Goal: Task Accomplishment & Management: Use online tool/utility

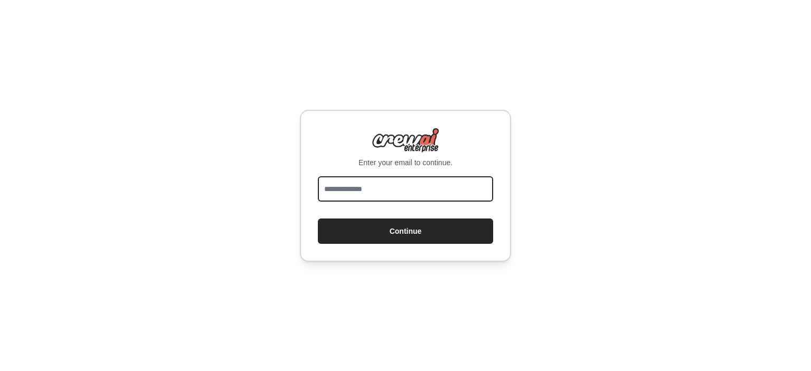
click at [372, 195] on input "email" at bounding box center [405, 188] width 175 height 25
type input "**********"
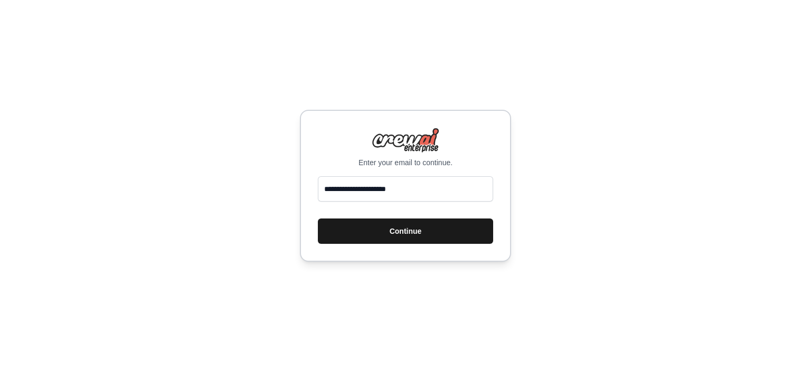
click at [392, 232] on button "Continue" at bounding box center [405, 231] width 175 height 25
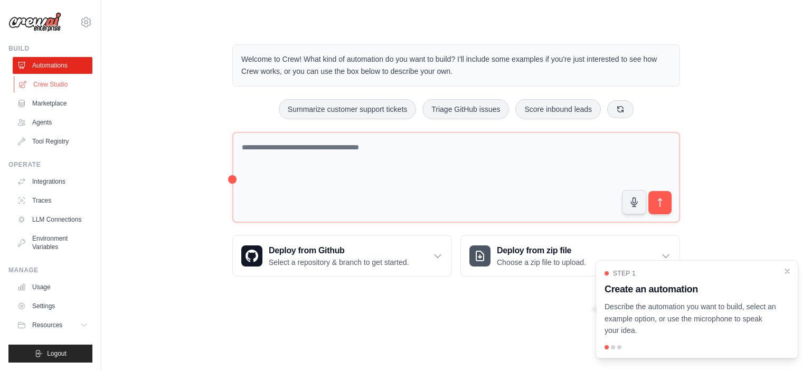
click at [64, 83] on link "Crew Studio" at bounding box center [54, 84] width 80 height 17
click at [63, 145] on link "Tool Registry" at bounding box center [54, 141] width 80 height 17
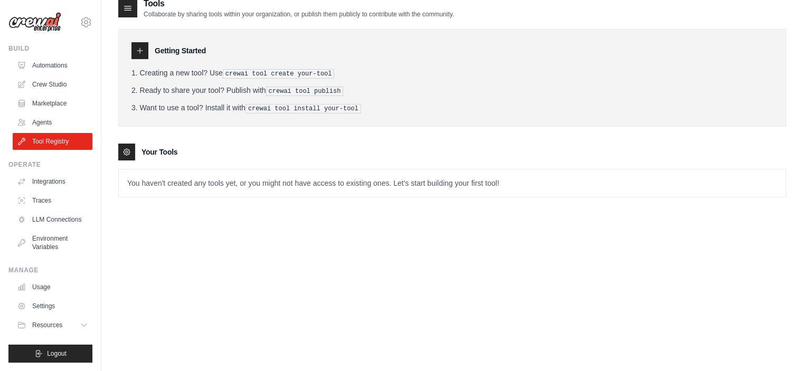
scroll to position [21, 0]
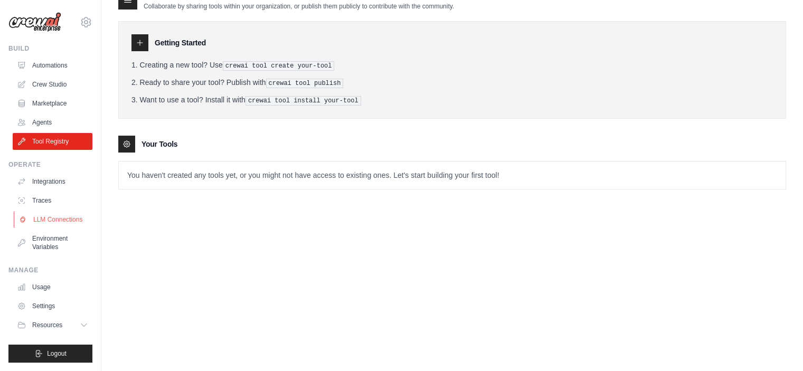
click at [64, 225] on link "LLM Connections" at bounding box center [54, 219] width 80 height 17
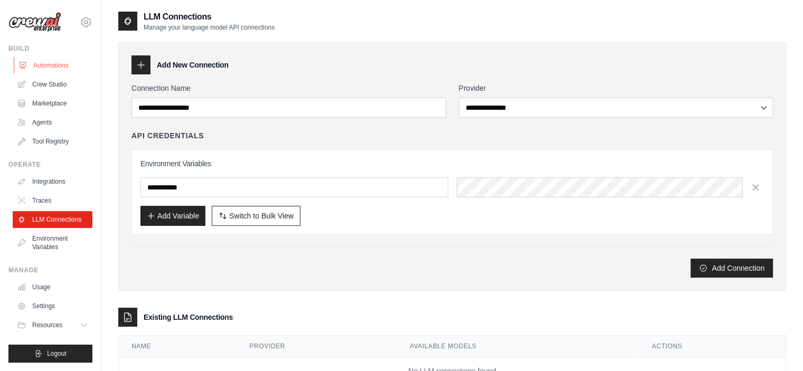
click at [51, 69] on link "Automations" at bounding box center [54, 65] width 80 height 17
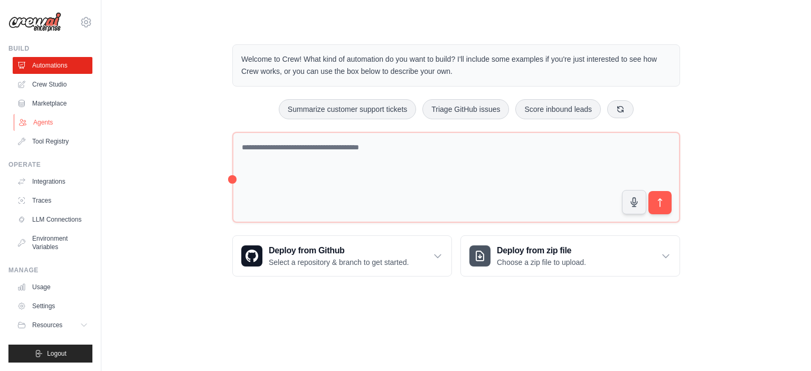
click at [54, 120] on link "Agents" at bounding box center [54, 122] width 80 height 17
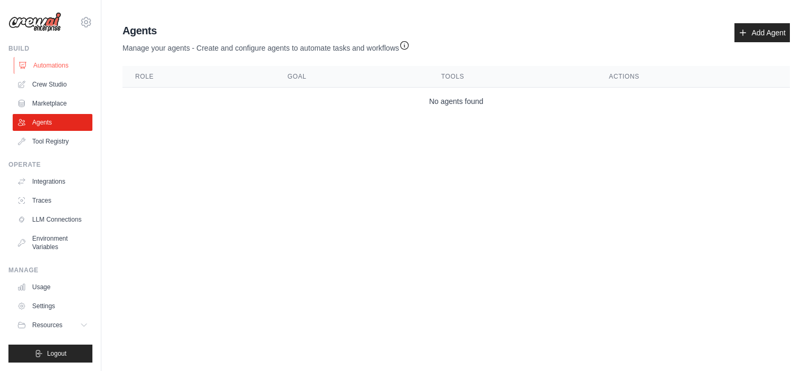
click at [39, 69] on link "Automations" at bounding box center [54, 65] width 80 height 17
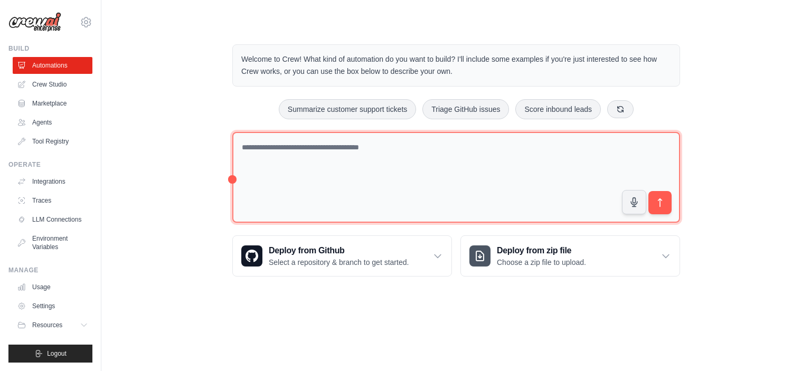
click at [394, 148] on textarea at bounding box center [456, 177] width 448 height 91
type textarea "**********"
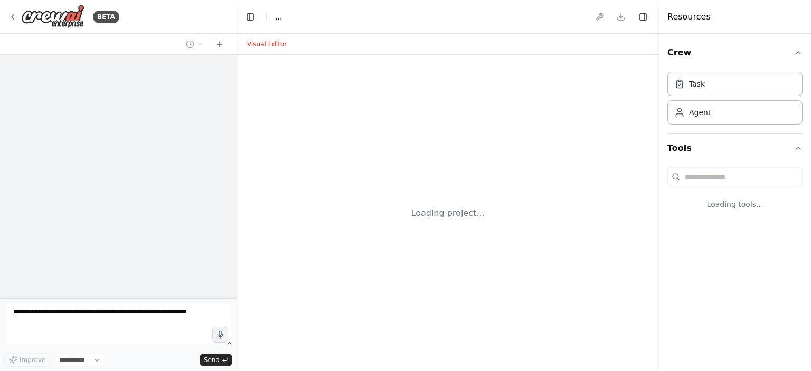
select select "****"
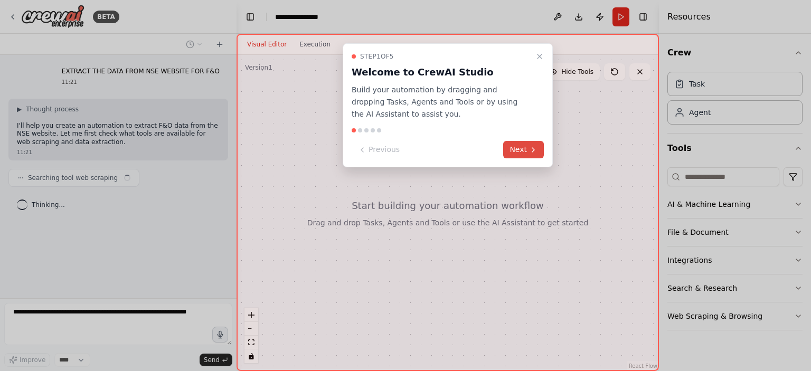
click at [518, 156] on button "Next" at bounding box center [523, 149] width 41 height 17
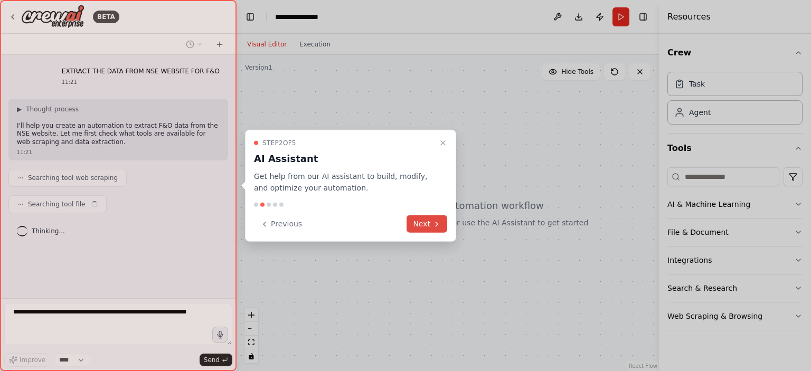
click at [428, 224] on button "Next" at bounding box center [427, 223] width 41 height 17
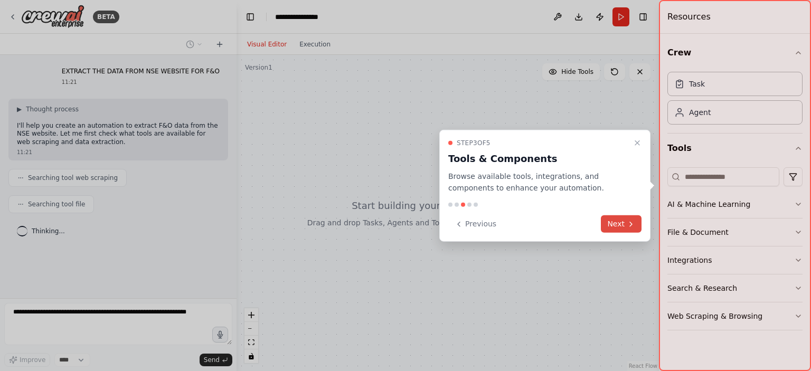
click at [625, 223] on button "Next" at bounding box center [621, 223] width 41 height 17
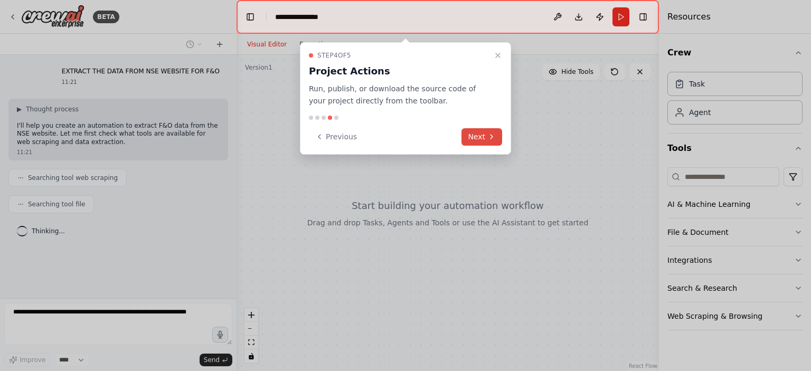
click at [482, 139] on button "Next" at bounding box center [482, 136] width 41 height 17
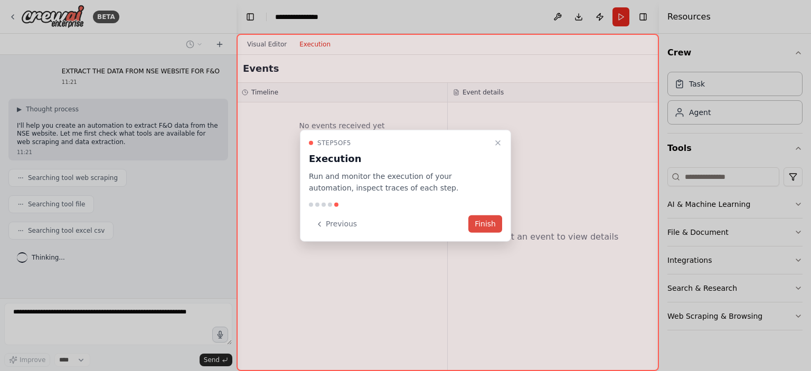
click at [492, 228] on button "Finish" at bounding box center [485, 223] width 34 height 17
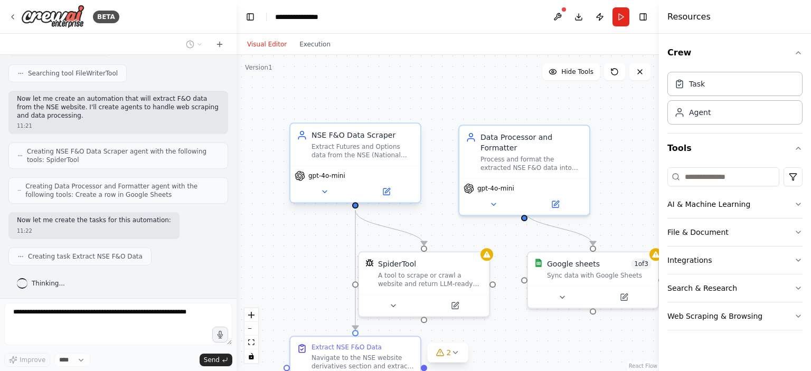
scroll to position [237, 0]
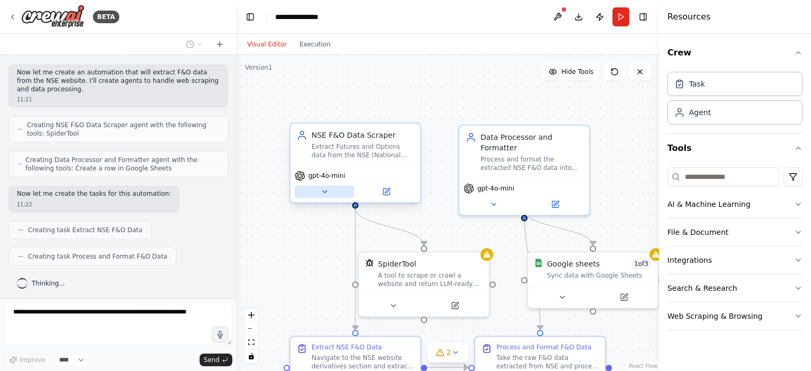
click at [323, 196] on button at bounding box center [325, 191] width 60 height 13
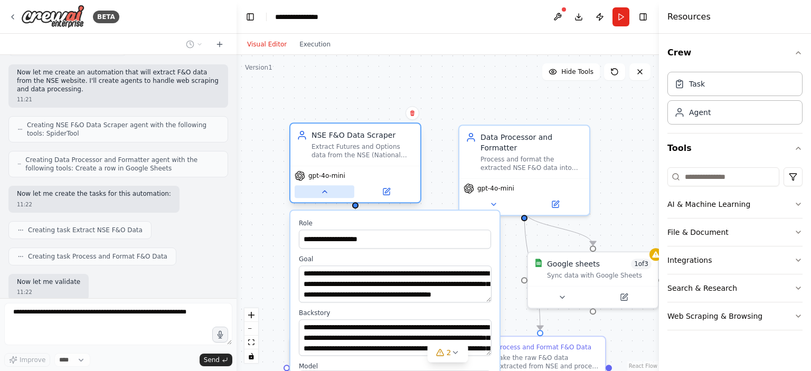
scroll to position [298, 0]
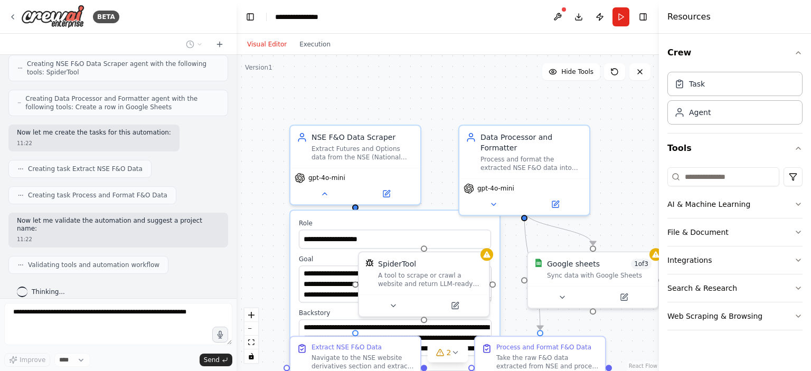
click at [466, 83] on div "**********" at bounding box center [448, 213] width 423 height 316
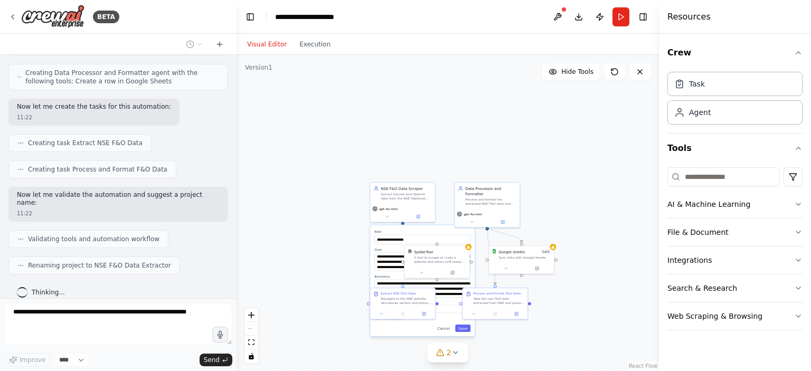
click at [289, 315] on div "**********" at bounding box center [448, 213] width 423 height 316
click at [458, 327] on button "Save" at bounding box center [462, 328] width 15 height 7
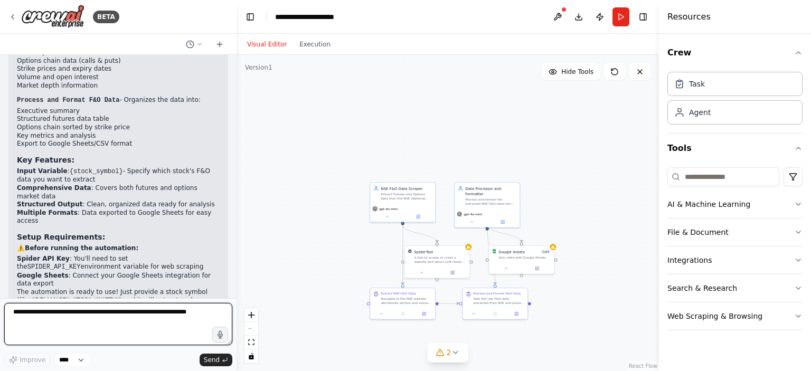
scroll to position [689, 0]
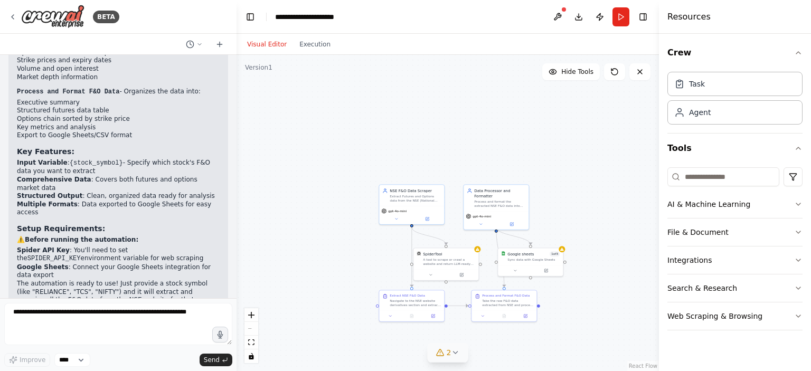
click at [455, 356] on icon at bounding box center [455, 353] width 8 height 8
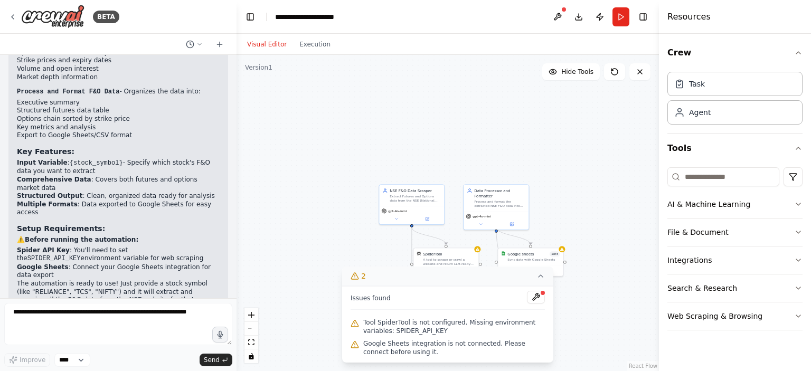
click at [296, 294] on div ".deletable-edge-delete-btn { width: 20px; height: 20px; border: 0px solid #ffff…" at bounding box center [448, 213] width 423 height 316
